Goal: Task Accomplishment & Management: Manage account settings

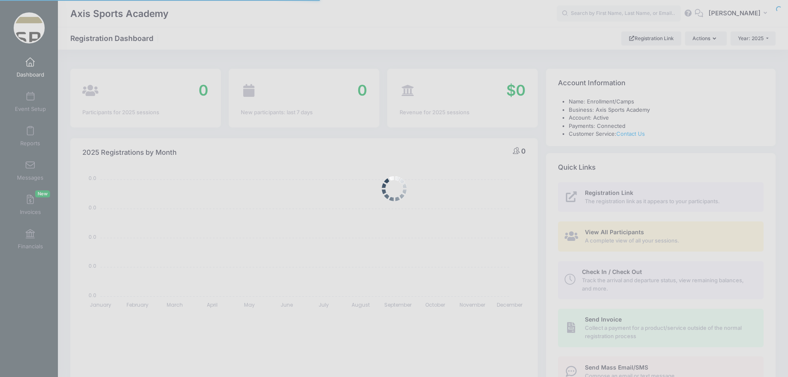
select select
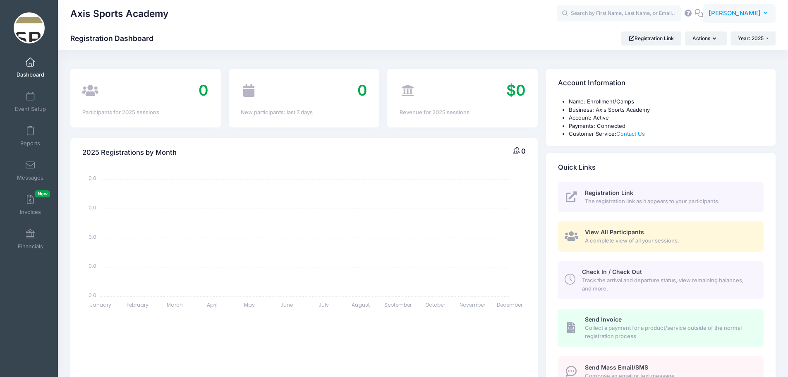
click at [763, 16] on button "AJ Amanda Jones" at bounding box center [739, 13] width 72 height 19
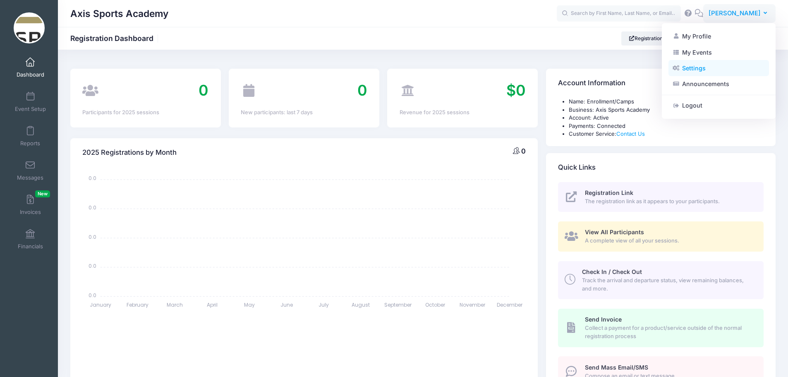
click at [702, 66] on link "Settings" at bounding box center [718, 68] width 100 height 16
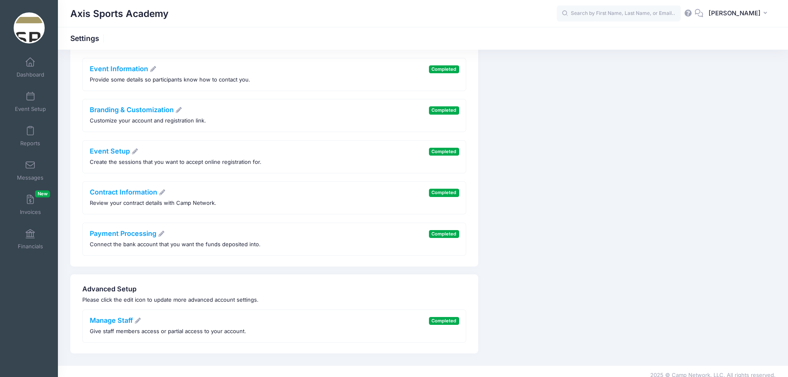
scroll to position [124, 0]
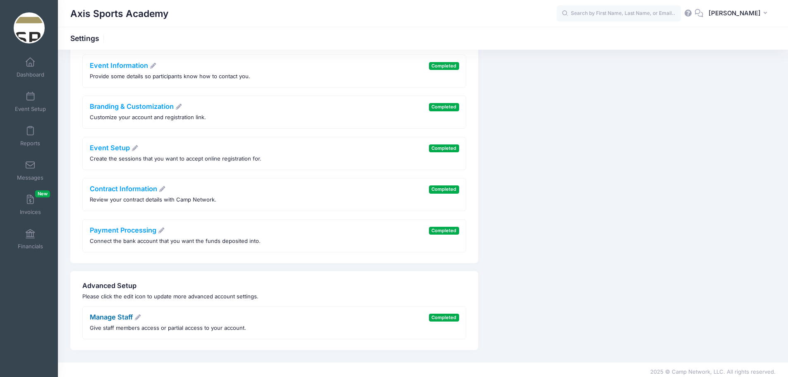
click at [109, 317] on link "Manage Staff" at bounding box center [116, 317] width 52 height 8
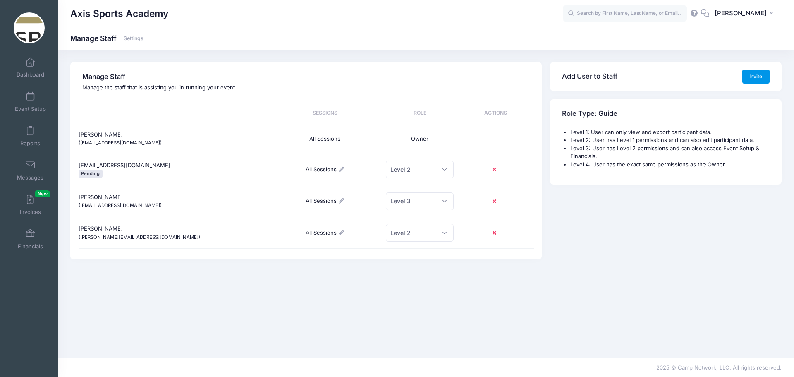
click at [755, 75] on button "Invite" at bounding box center [755, 76] width 27 height 14
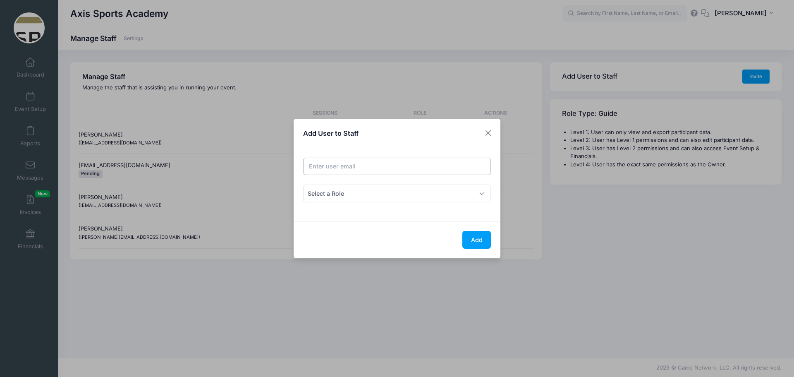
click at [325, 169] on input "Email address" at bounding box center [397, 167] width 188 height 18
type input "gbirgfeld@axissa.com"
click at [394, 192] on span "Select a Role" at bounding box center [397, 193] width 188 height 18
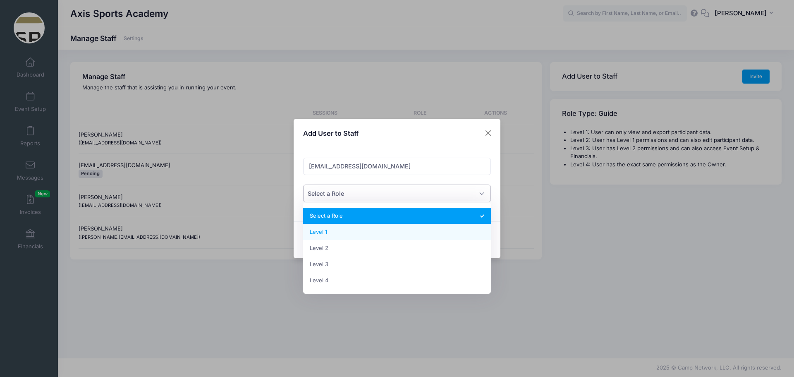
select select "1"
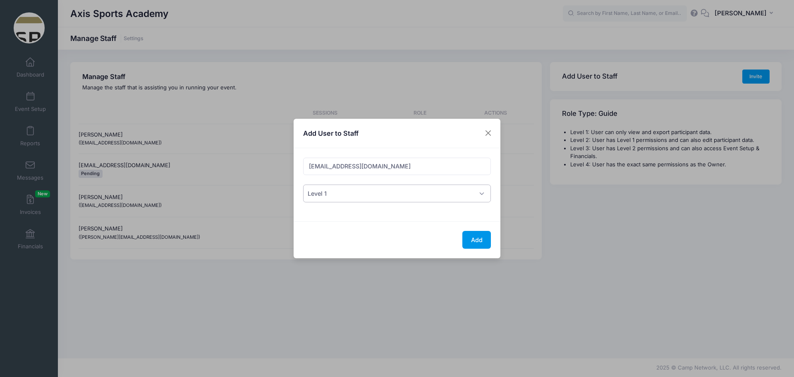
click at [478, 240] on button "Add" at bounding box center [476, 240] width 29 height 18
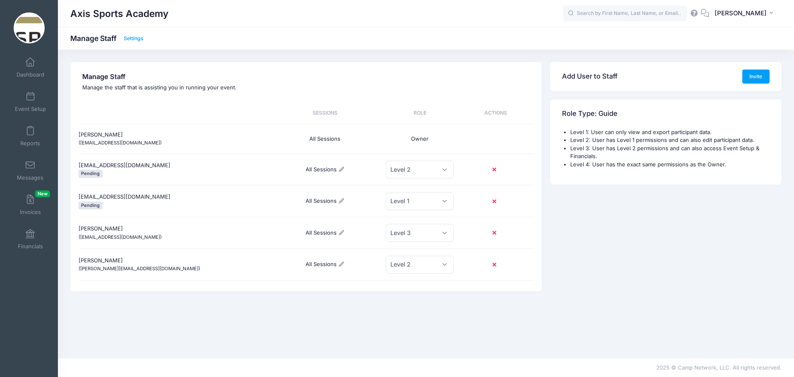
click at [132, 39] on link "Settings" at bounding box center [134, 39] width 20 height 6
